Goal: Information Seeking & Learning: Learn about a topic

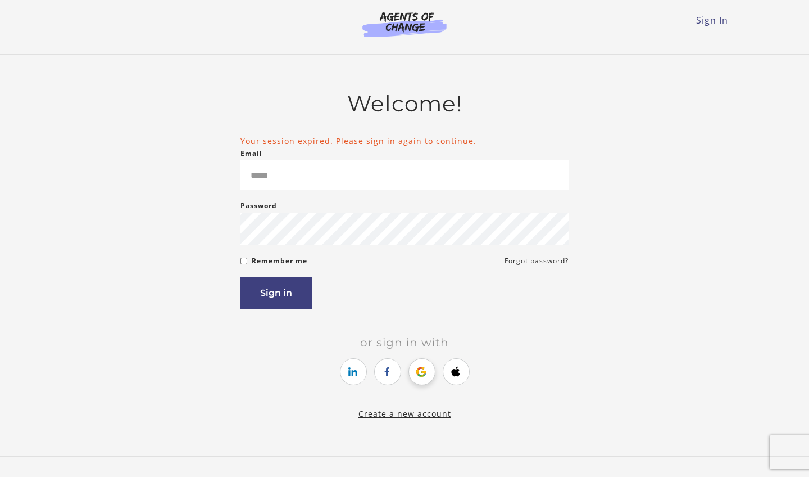
click at [433, 369] on link "https://courses.thinkific.com/users/auth/google?ss%5Breferral%5D=&ss%5Buser_ret…" at bounding box center [422, 371] width 27 height 27
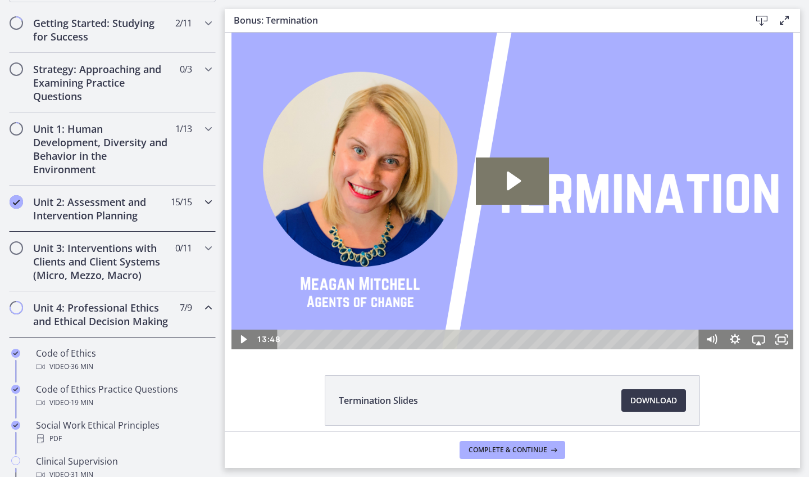
scroll to position [213, 0]
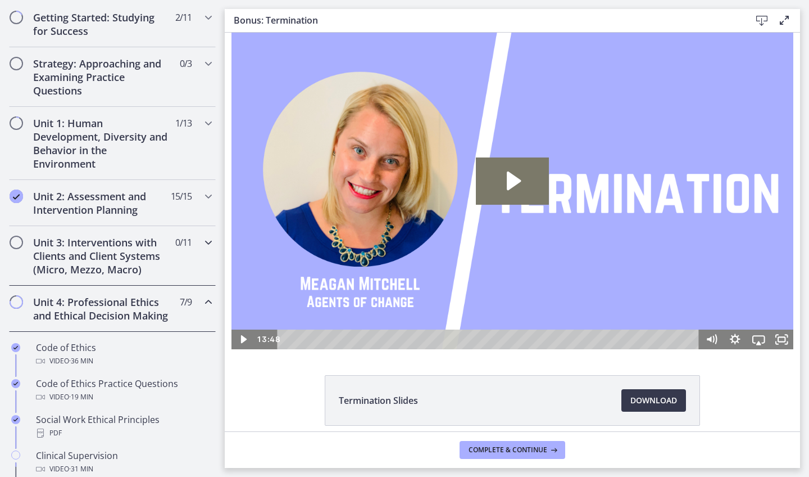
click at [189, 256] on div "Unit 3: Interventions with Clients and Client Systems (Micro, Mezzo, Macro) 0 /…" at bounding box center [112, 256] width 207 height 60
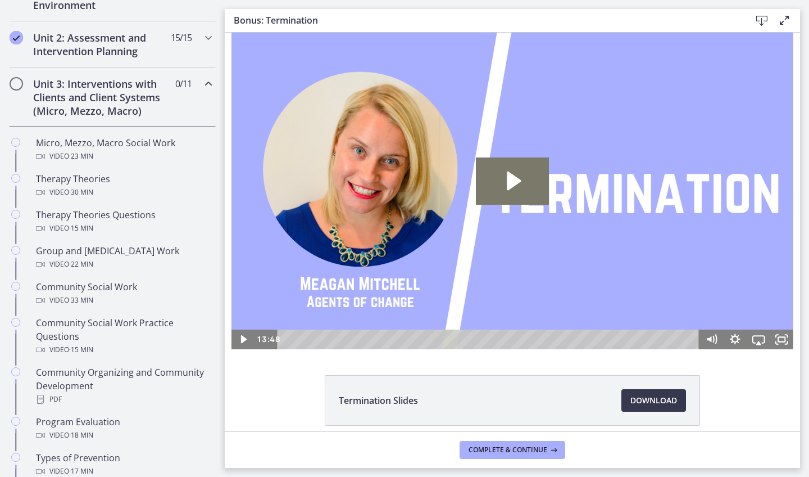
scroll to position [373, 0]
click at [182, 96] on div "Unit 3: Interventions with Clients and Client Systems (Micro, Mezzo, Macro) 0 /…" at bounding box center [112, 96] width 207 height 60
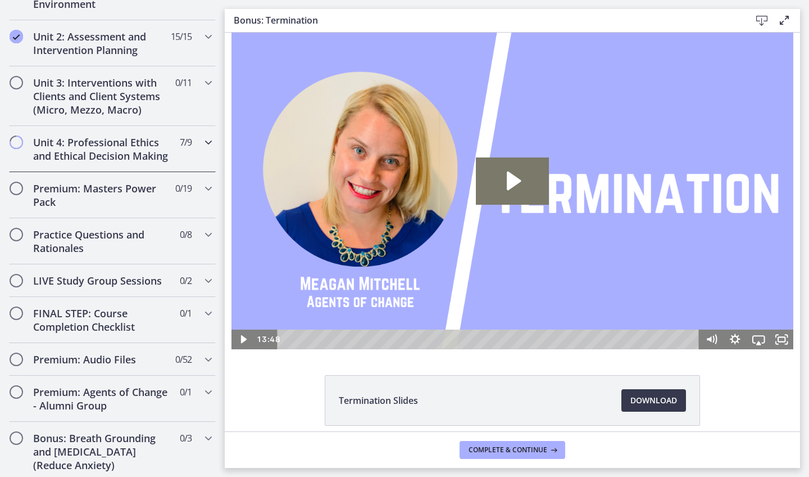
click at [193, 149] on div "Unit 4: Professional Ethics and Ethical Decision Making 7 / 9 Completed" at bounding box center [112, 149] width 207 height 46
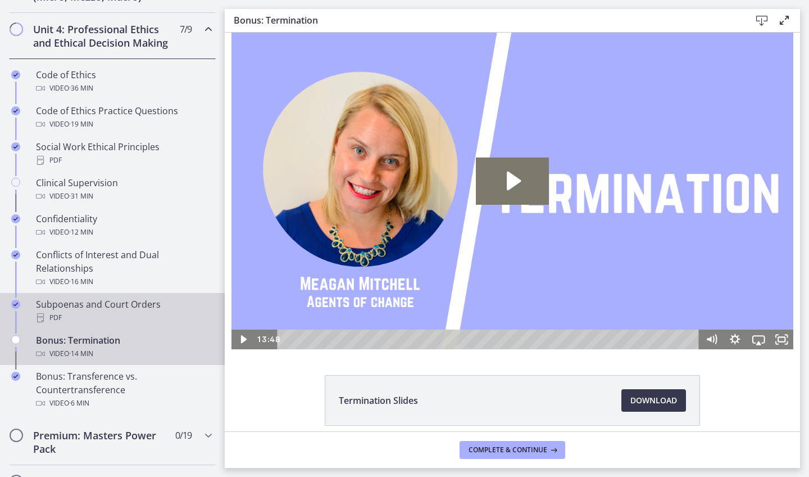
scroll to position [436, 0]
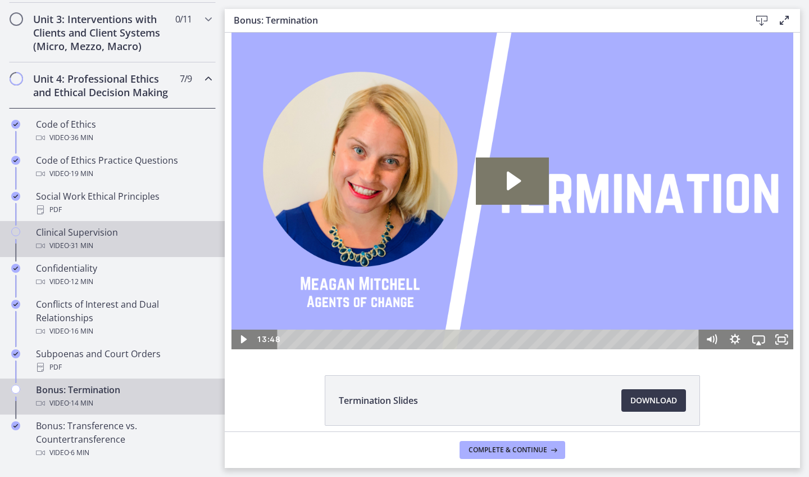
click at [142, 246] on div "Video · 31 min" at bounding box center [123, 245] width 175 height 13
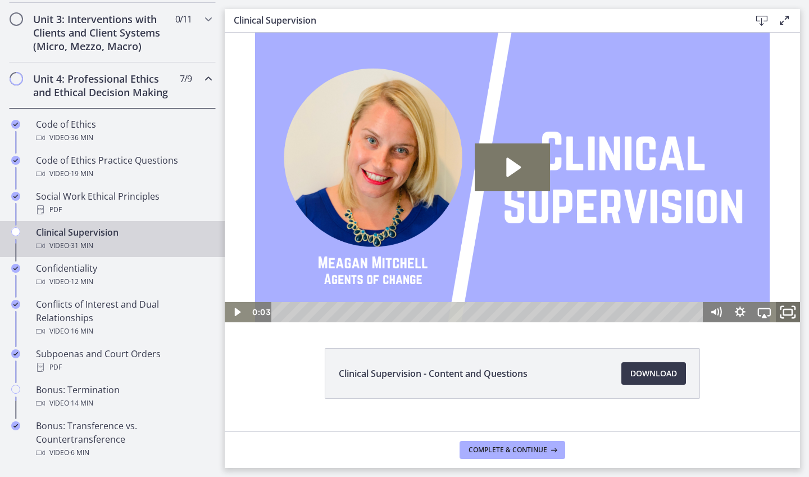
click at [795, 313] on icon "Fullscreen" at bounding box center [788, 312] width 29 height 24
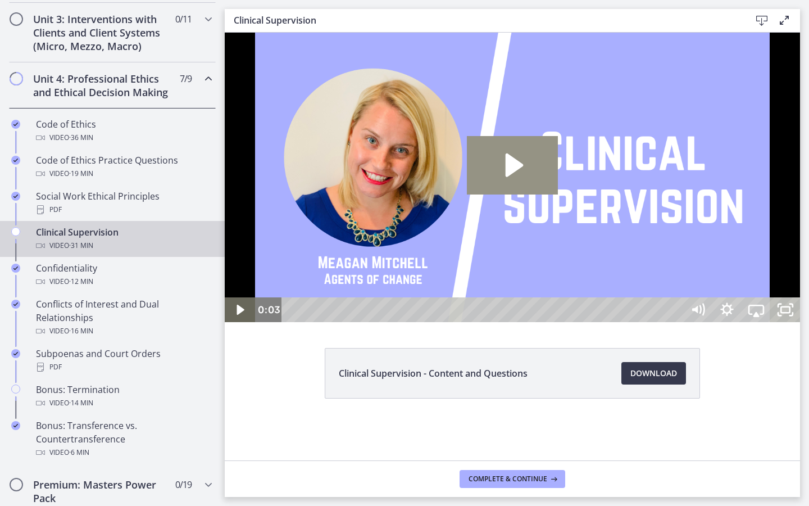
click at [559, 194] on icon "Play Video: cbe69t1t4o1cl02sihgg.mp4" at bounding box center [513, 165] width 92 height 58
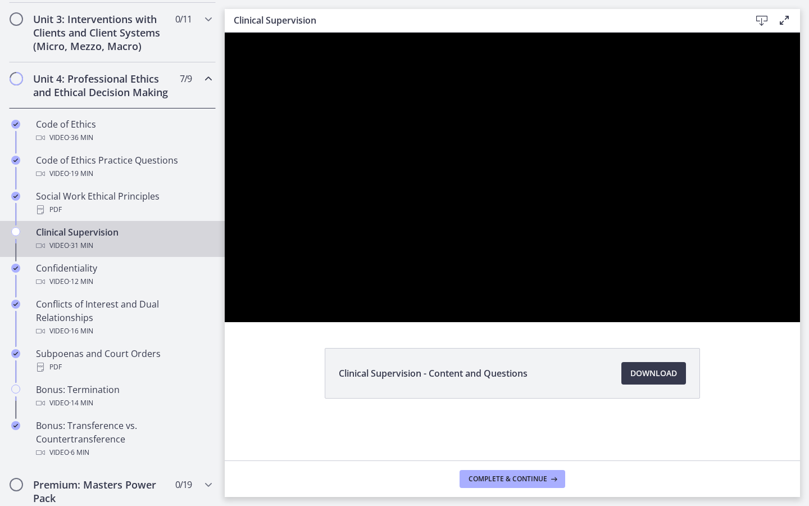
click at [225, 33] on button "Pause: cbe69t1t4o1cl02sihgg.mp4" at bounding box center [225, 33] width 1 height 1
click at [225, 33] on button "Play Video: cbe69t1t4o1cl02sihgg.mp4" at bounding box center [225, 33] width 1 height 1
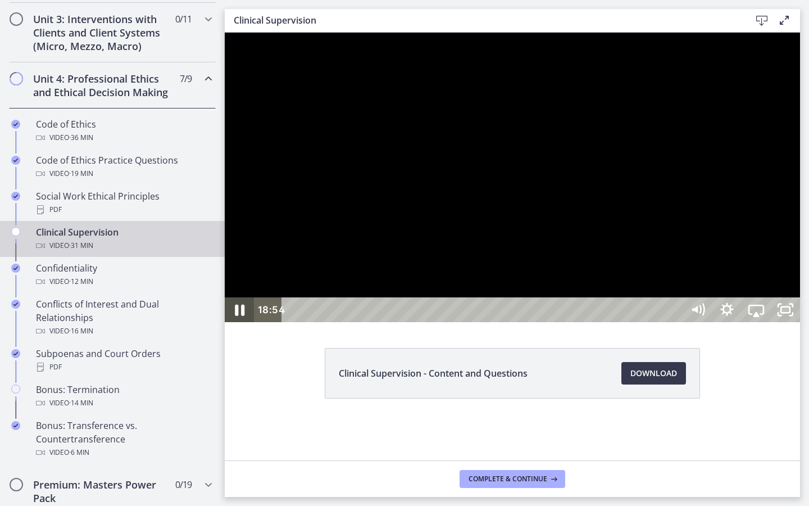
click at [239, 325] on icon "Pause" at bounding box center [239, 310] width 35 height 30
click at [737, 322] on div at bounding box center [513, 177] width 576 height 289
click at [238, 315] on icon "Pause" at bounding box center [240, 310] width 8 height 10
click at [798, 322] on div at bounding box center [513, 177] width 576 height 289
click at [760, 322] on div at bounding box center [513, 177] width 576 height 289
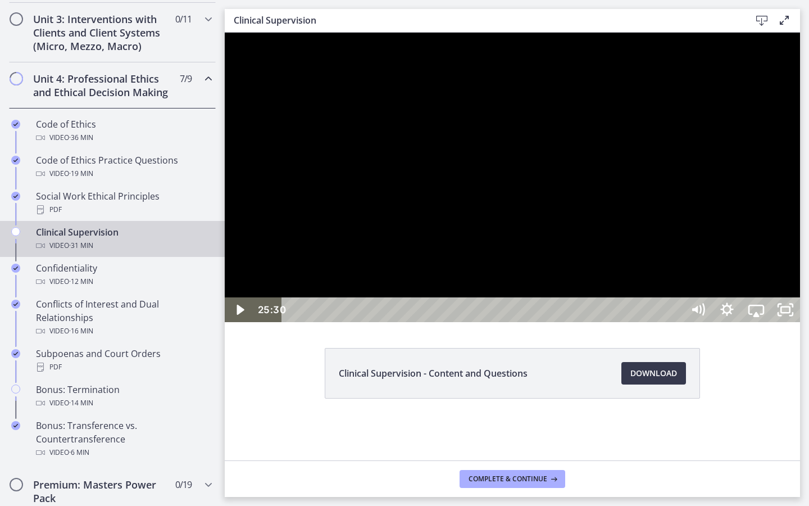
click at [766, 322] on div at bounding box center [513, 177] width 576 height 289
click at [676, 322] on div "26:40" at bounding box center [484, 309] width 383 height 25
click at [676, 322] on div "30:11" at bounding box center [484, 309] width 383 height 25
click at [800, 322] on icon "Unfullscreen" at bounding box center [785, 309] width 29 height 25
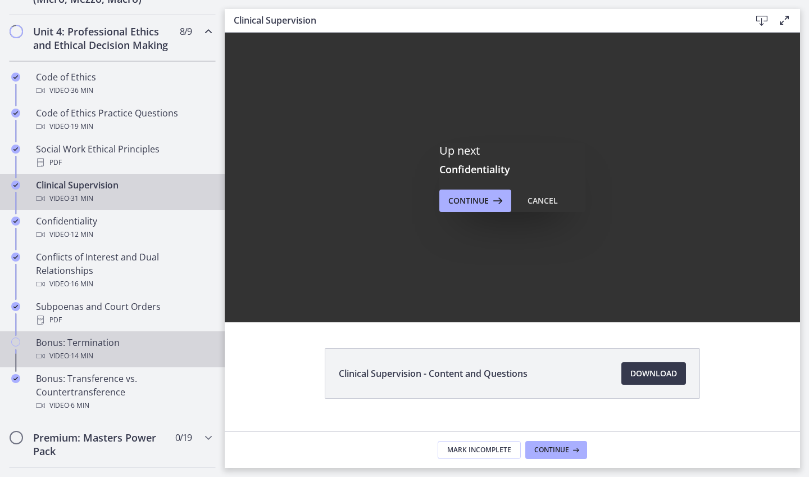
click at [88, 360] on span "· 14 min" at bounding box center [81, 355] width 24 height 13
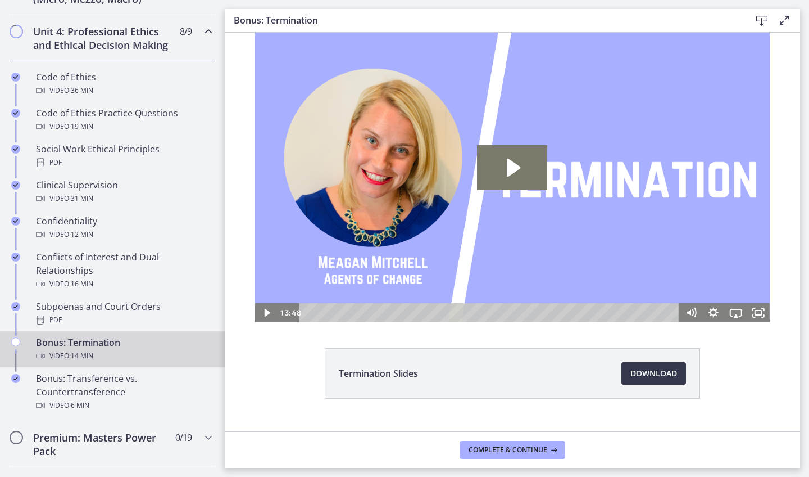
click at [496, 158] on icon "Play Video: ctfgpa58fh3s72o17vcg.mp4" at bounding box center [512, 167] width 70 height 45
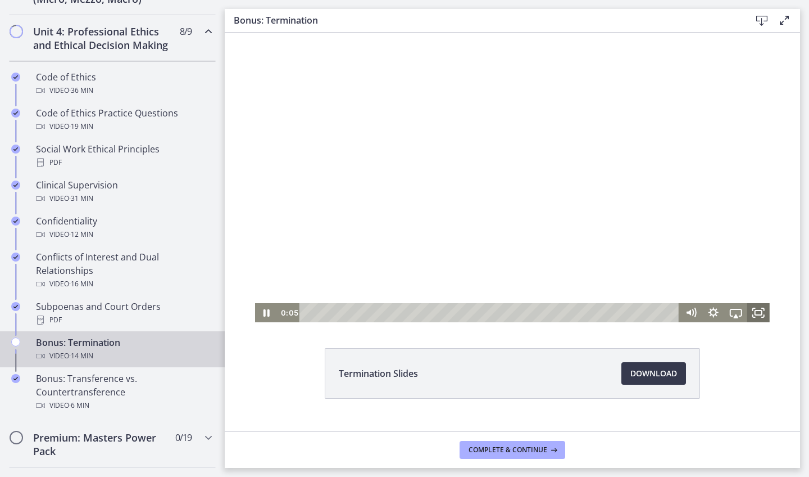
click at [757, 317] on icon "Fullscreen" at bounding box center [759, 312] width 22 height 19
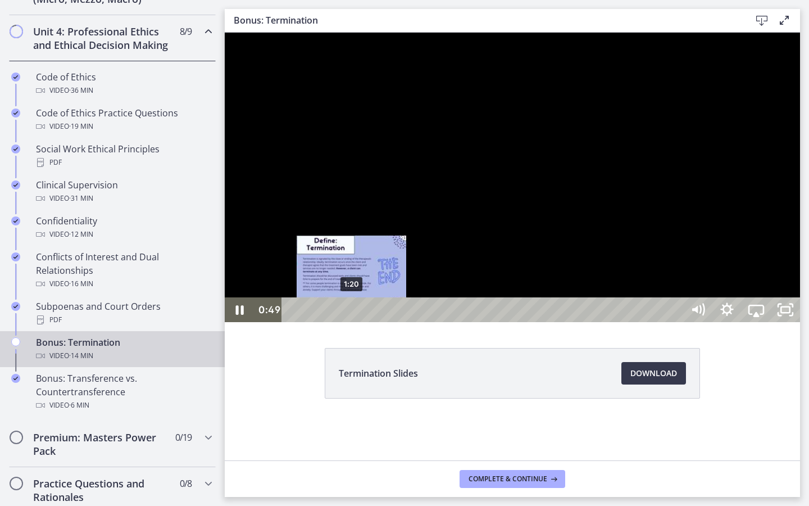
click at [352, 322] on div "1:20" at bounding box center [484, 309] width 383 height 25
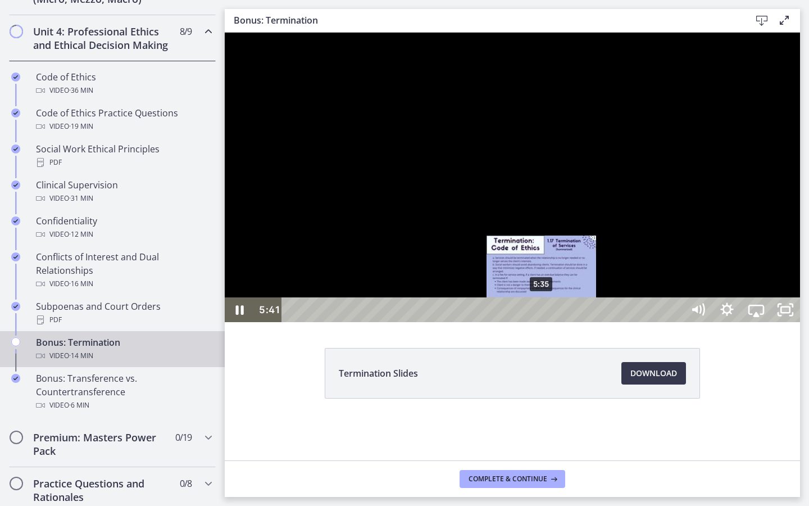
click at [542, 314] on div "Playbar" at bounding box center [546, 310] width 8 height 8
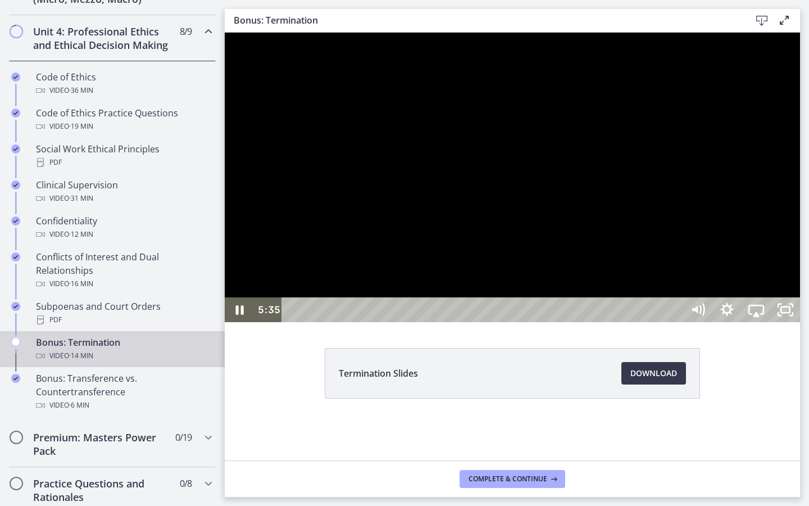
click at [563, 322] on div at bounding box center [513, 177] width 576 height 289
click at [740, 261] on div at bounding box center [513, 177] width 576 height 289
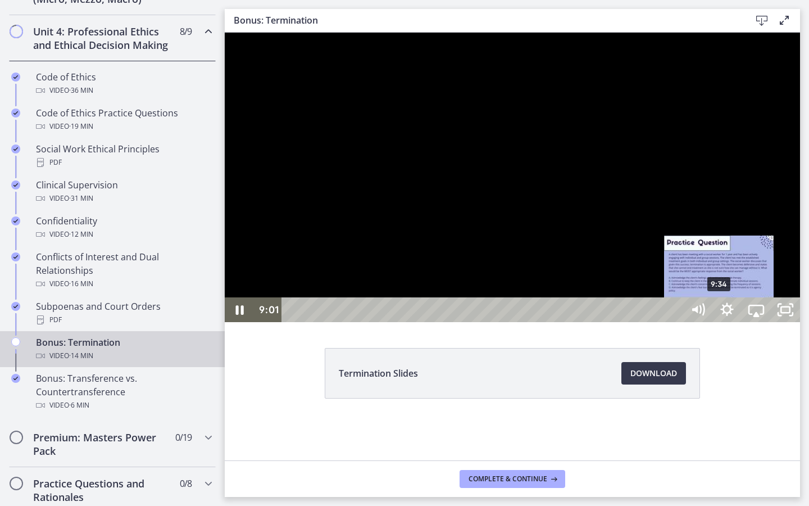
click at [676, 322] on div "9:34" at bounding box center [484, 309] width 383 height 25
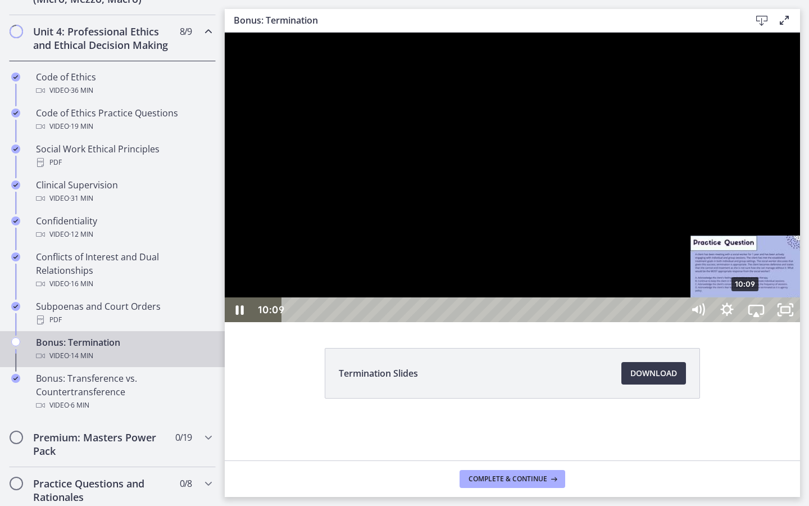
click at [676, 322] on div "10:09" at bounding box center [484, 309] width 383 height 25
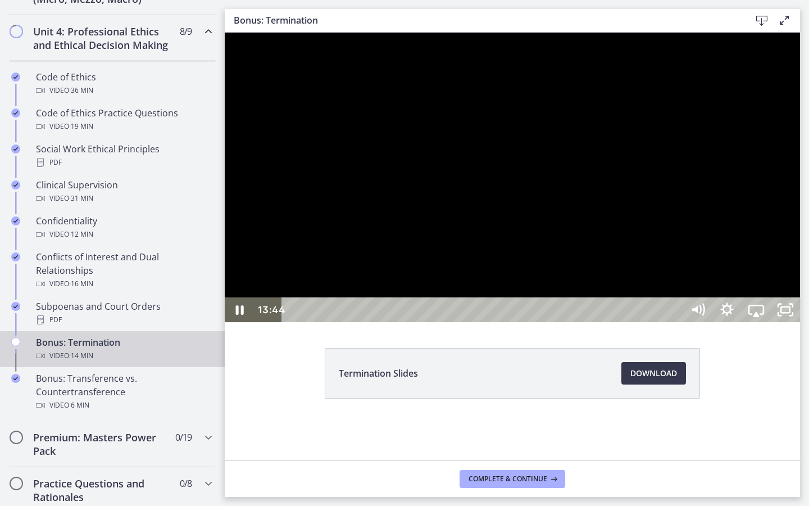
click at [676, 322] on div "13:44" at bounding box center [484, 309] width 383 height 25
click at [800, 322] on icon "Unfullscreen" at bounding box center [785, 309] width 29 height 25
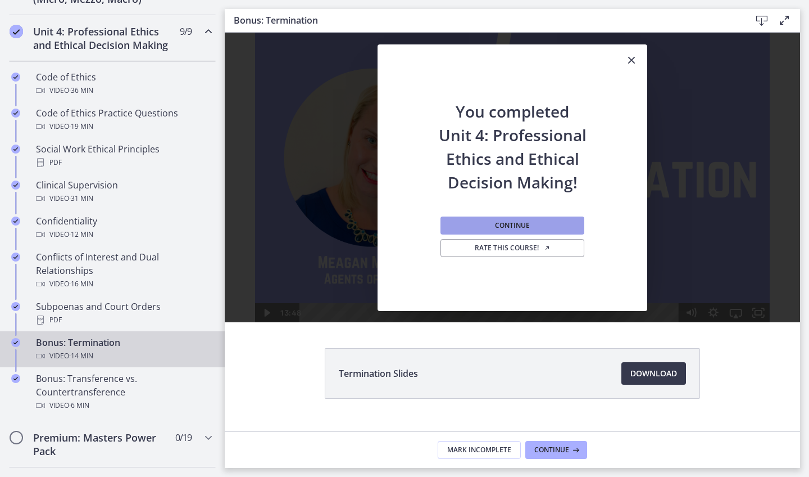
click at [535, 222] on button "Continue" at bounding box center [513, 225] width 144 height 18
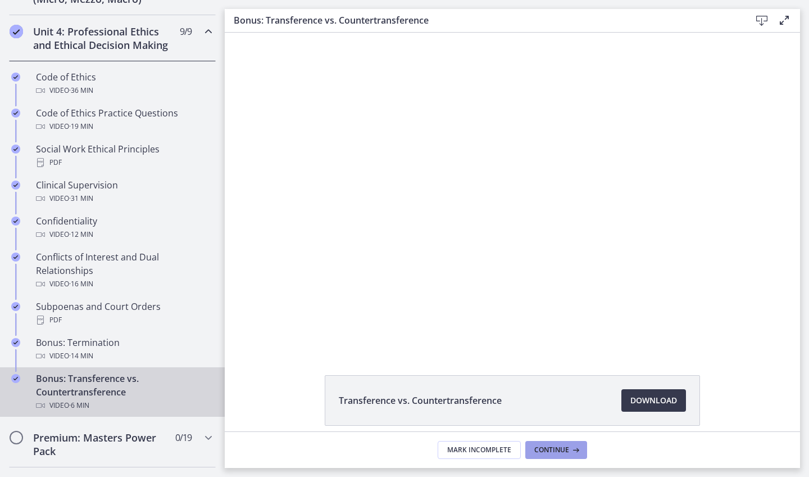
click at [544, 454] on span "Continue" at bounding box center [552, 449] width 35 height 9
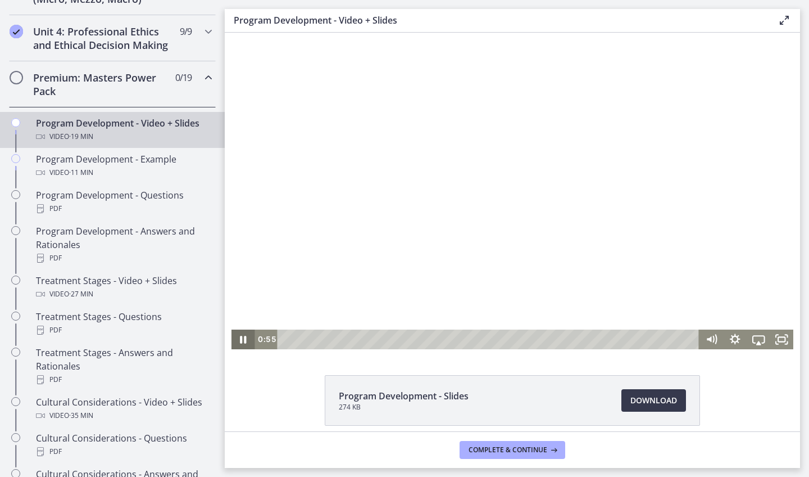
click at [243, 342] on icon "Pause" at bounding box center [244, 339] width 24 height 20
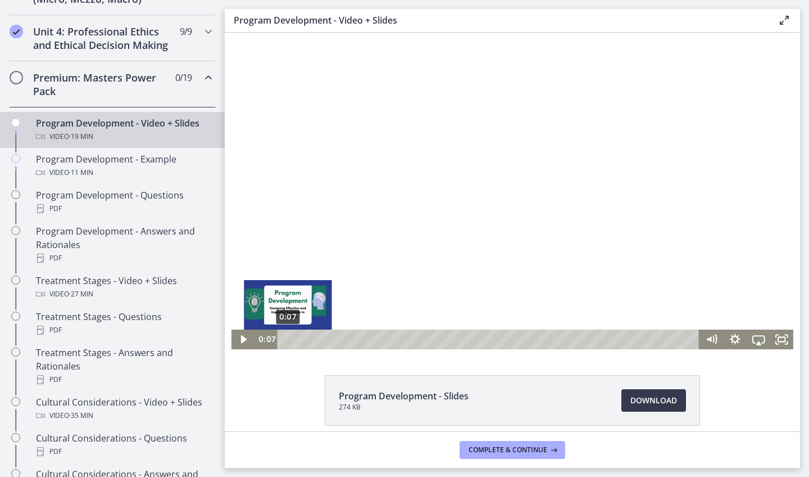
click at [288, 341] on div "0:07" at bounding box center [490, 339] width 408 height 20
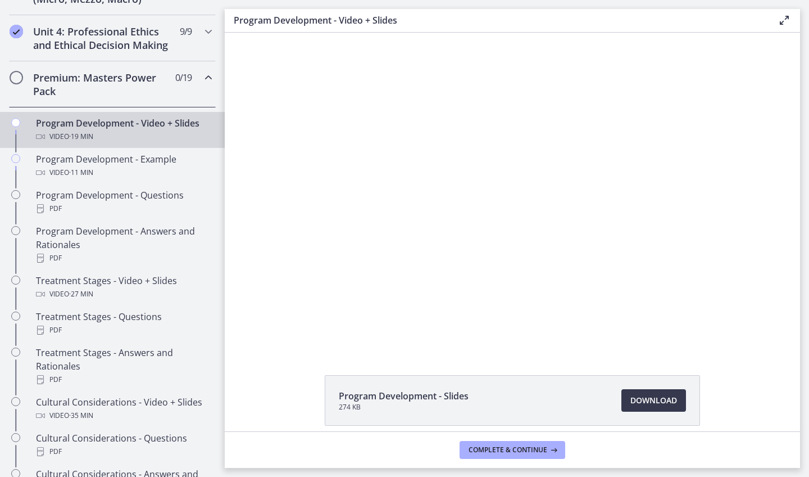
click at [214, 86] on div "Premium: Masters Power Pack 0 / 19 Completed" at bounding box center [112, 84] width 207 height 46
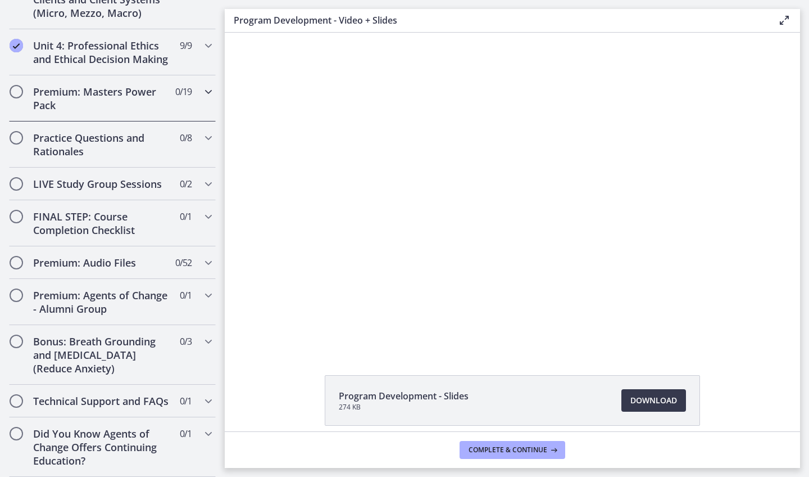
scroll to position [469, 0]
click at [188, 154] on div "Practice Questions and Rationales 0 / 8 Completed" at bounding box center [112, 144] width 207 height 46
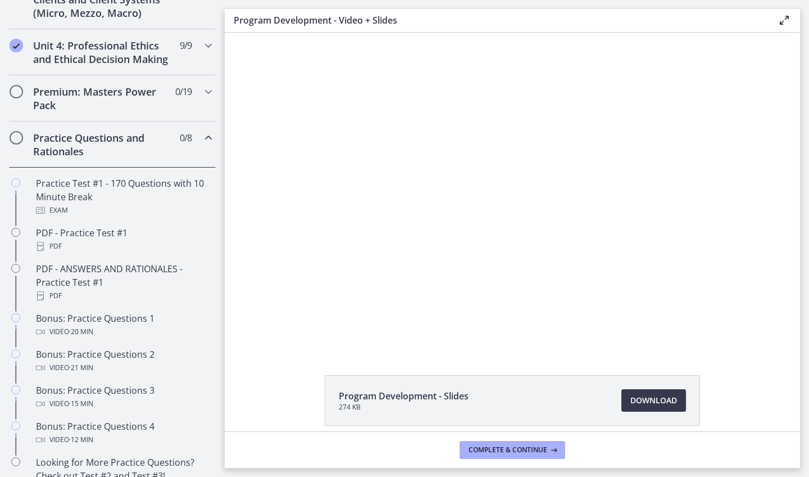
click at [189, 151] on div "Practice Questions and Rationales 0 / 8 Completed" at bounding box center [112, 144] width 207 height 46
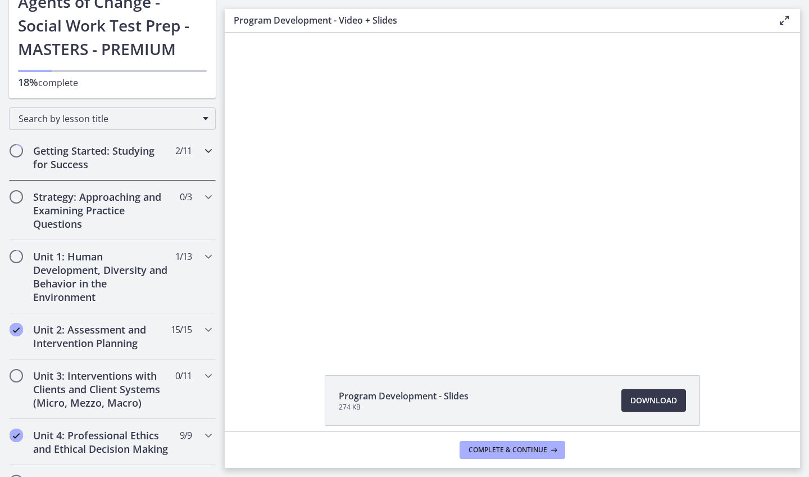
scroll to position [80, 0]
click at [180, 218] on div "Strategy: Approaching and Examining Practice Questions 0 / 3 Completed" at bounding box center [112, 210] width 207 height 60
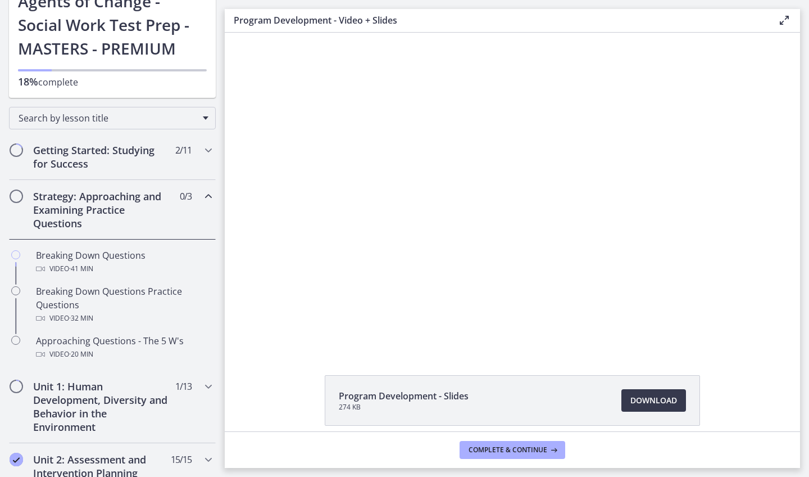
click at [179, 218] on div "Strategy: Approaching and Examining Practice Questions 0 / 3 Completed" at bounding box center [112, 210] width 207 height 60
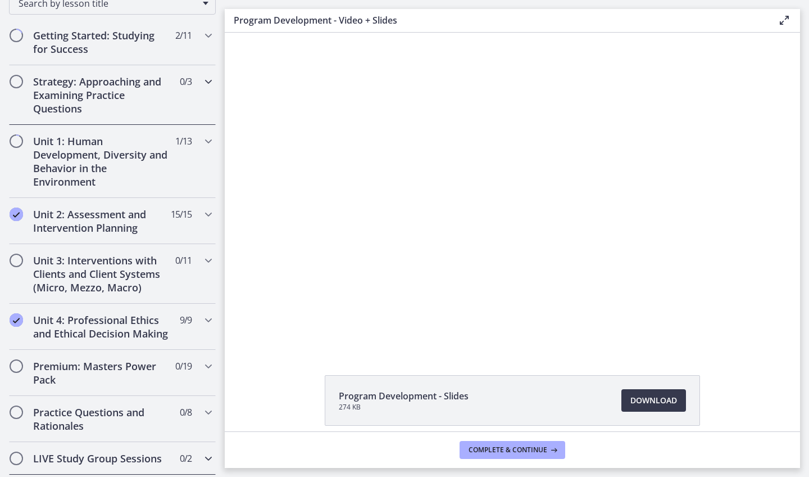
scroll to position [196, 0]
click at [209, 272] on div "Unit 3: Interventions with Clients and Client Systems (Micro, Mezzo, Macro) 0 /…" at bounding box center [112, 273] width 207 height 60
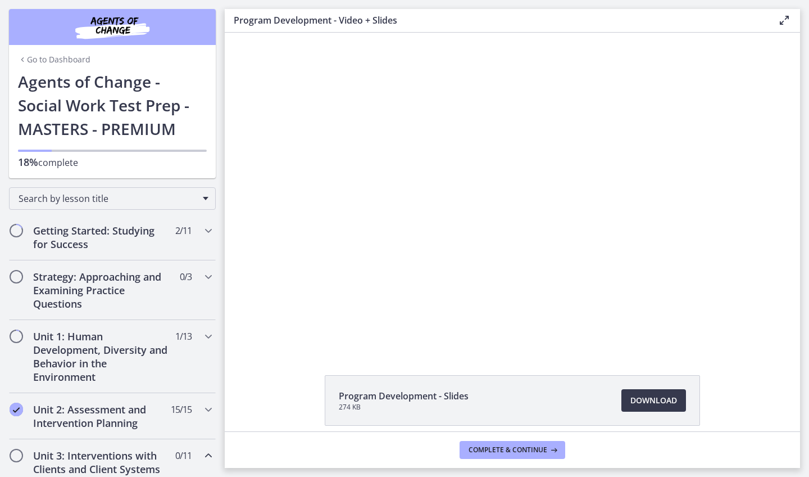
scroll to position [0, 0]
